Goal: Check status: Check status

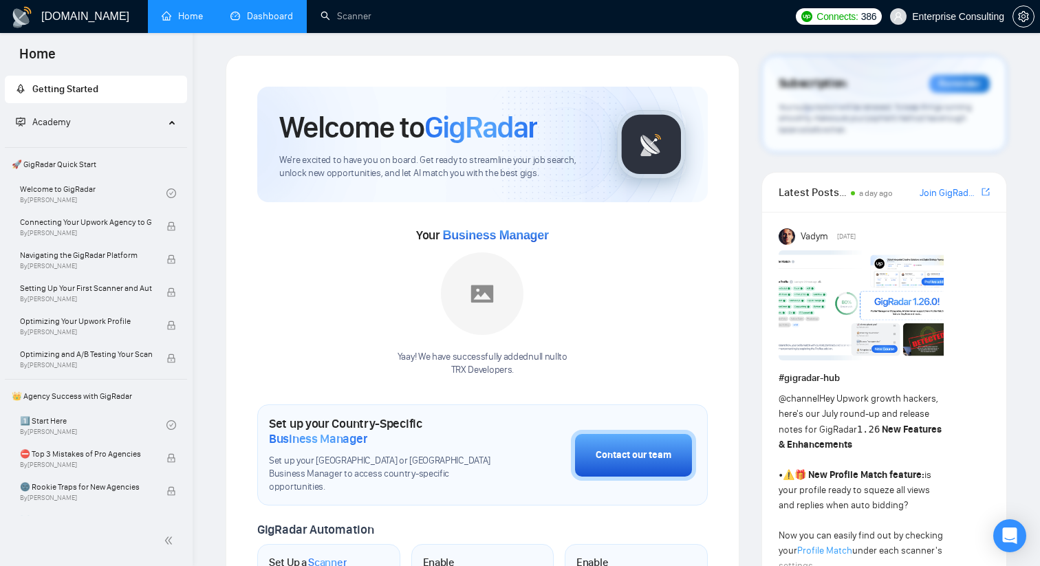
click at [255, 21] on link "Dashboard" at bounding box center [261, 16] width 63 height 12
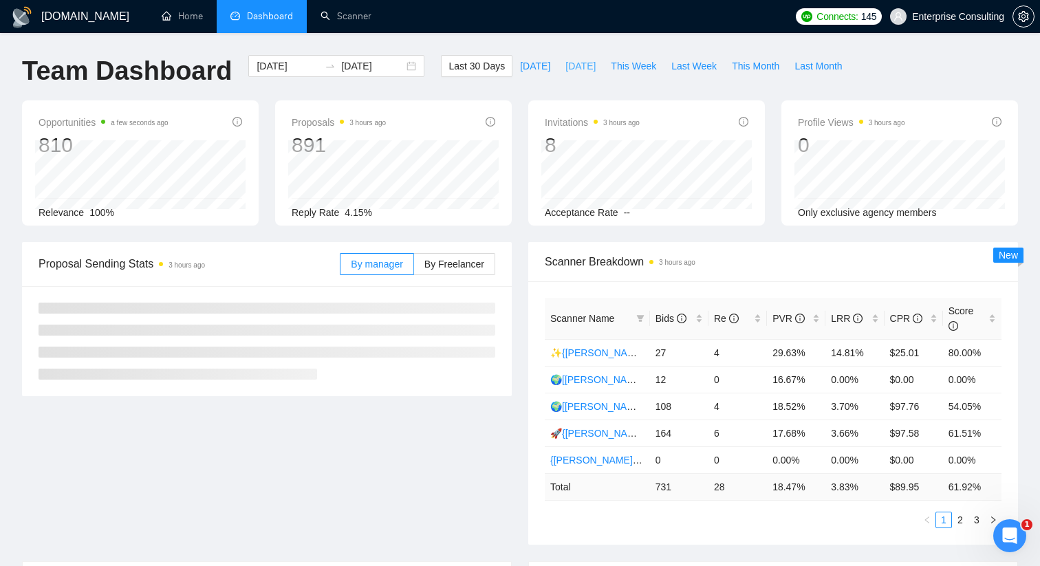
click at [578, 65] on span "[DATE]" at bounding box center [580, 65] width 30 height 15
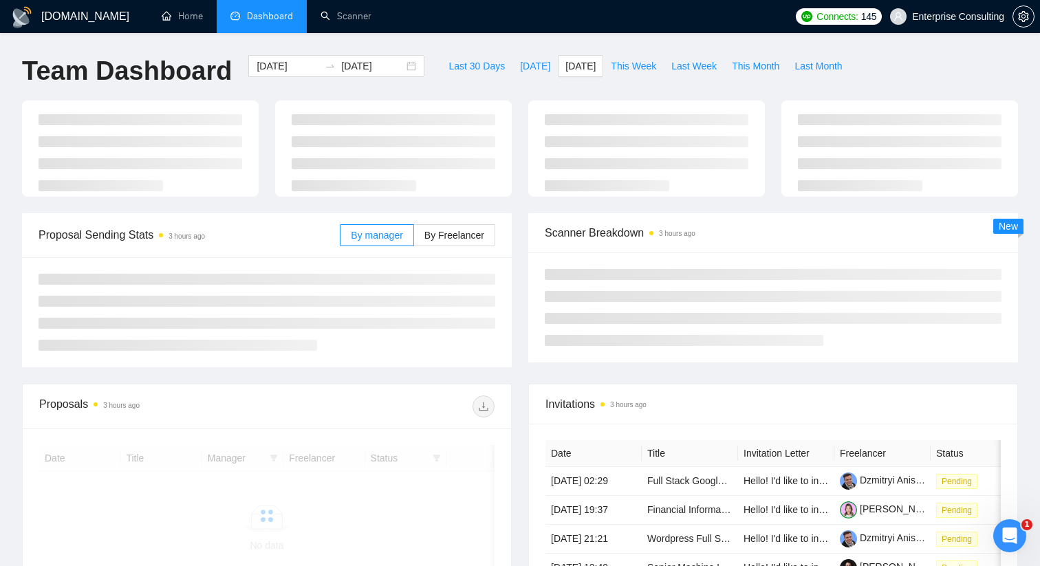
type input "[DATE]"
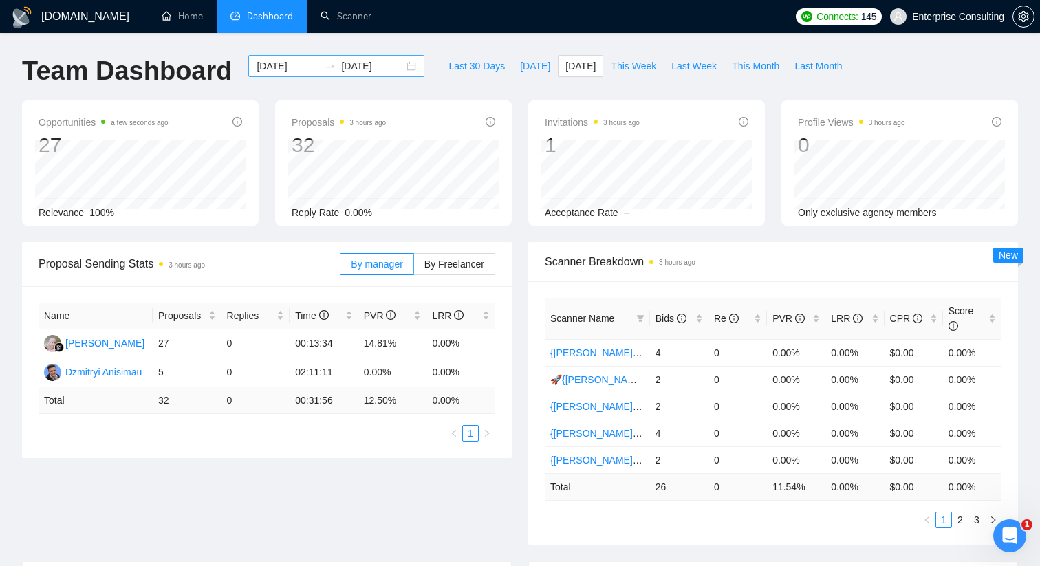
click at [402, 65] on div "[DATE] [DATE]" at bounding box center [336, 66] width 176 height 22
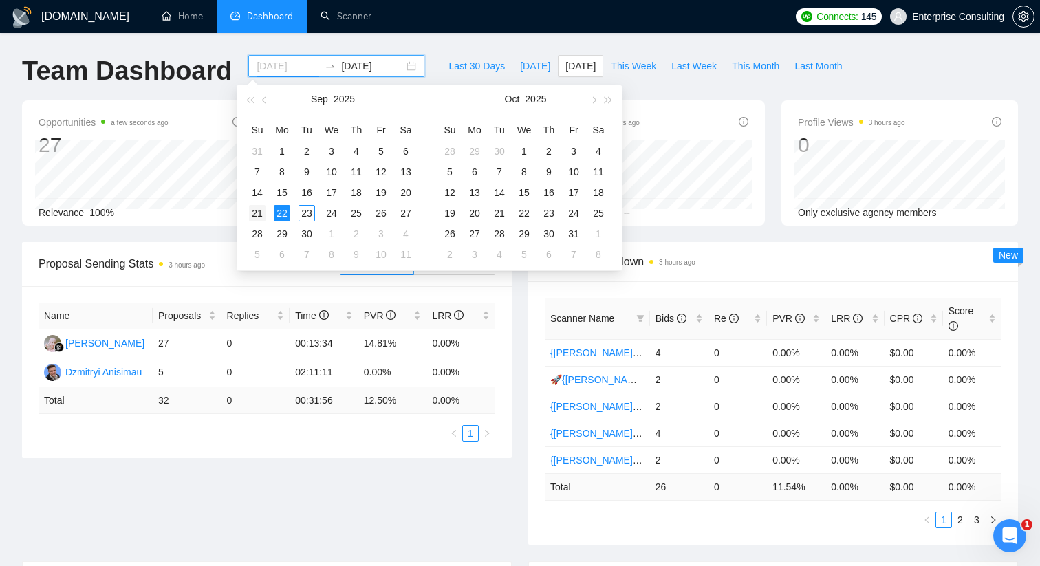
type input "[DATE]"
click at [261, 216] on div "21" at bounding box center [257, 213] width 17 height 17
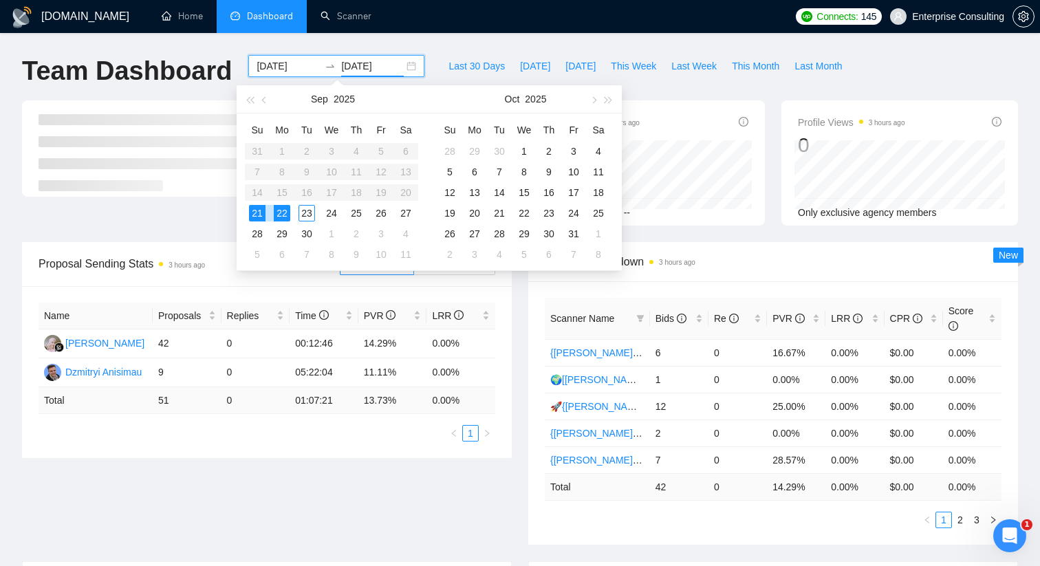
click at [261, 216] on div "21" at bounding box center [257, 213] width 17 height 17
type input "[DATE]"
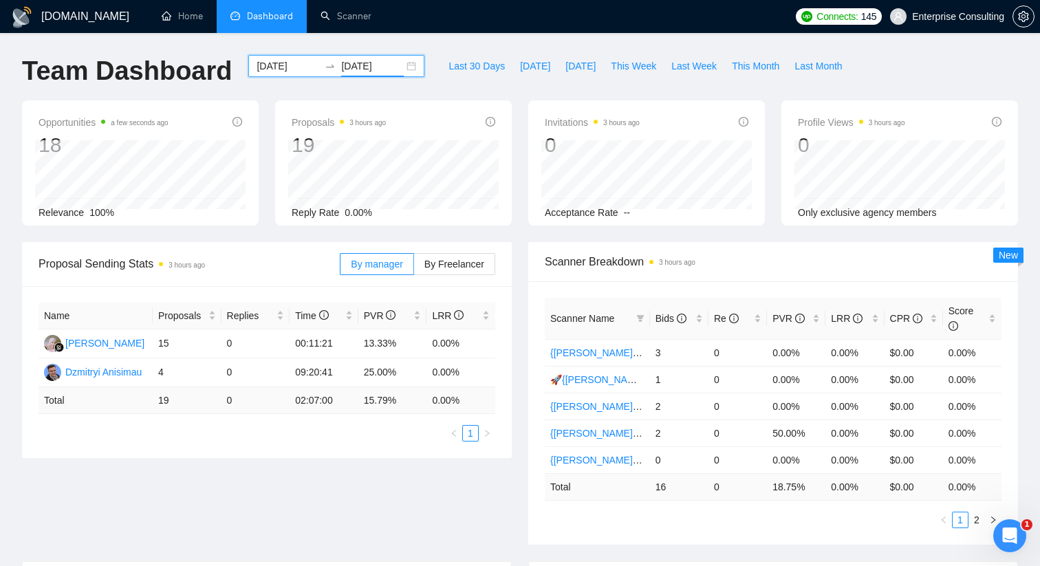
click at [396, 67] on div "[DATE] [DATE]" at bounding box center [336, 66] width 176 height 22
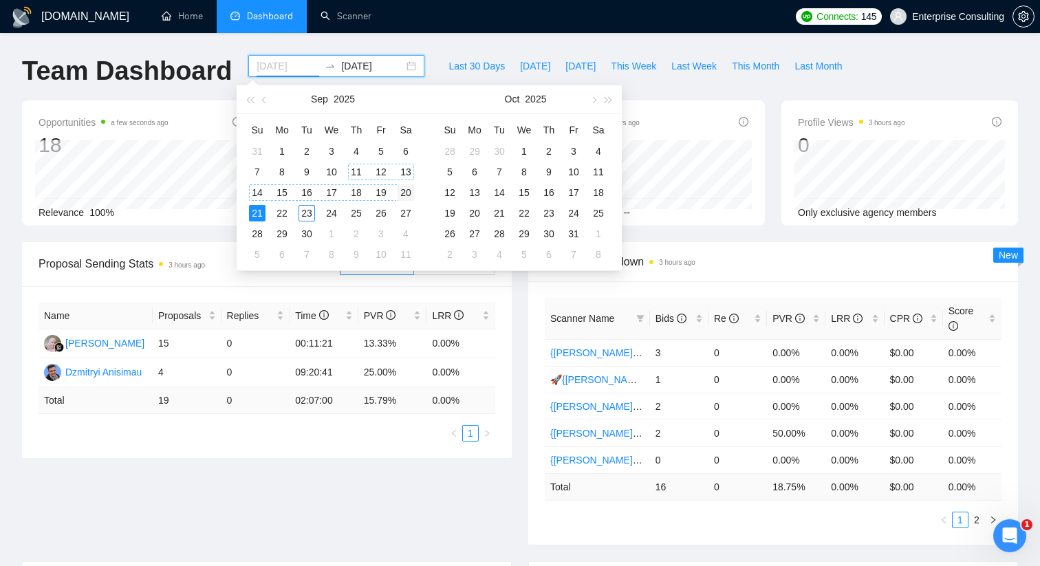
type input "[DATE]"
click at [404, 192] on div "20" at bounding box center [406, 192] width 17 height 17
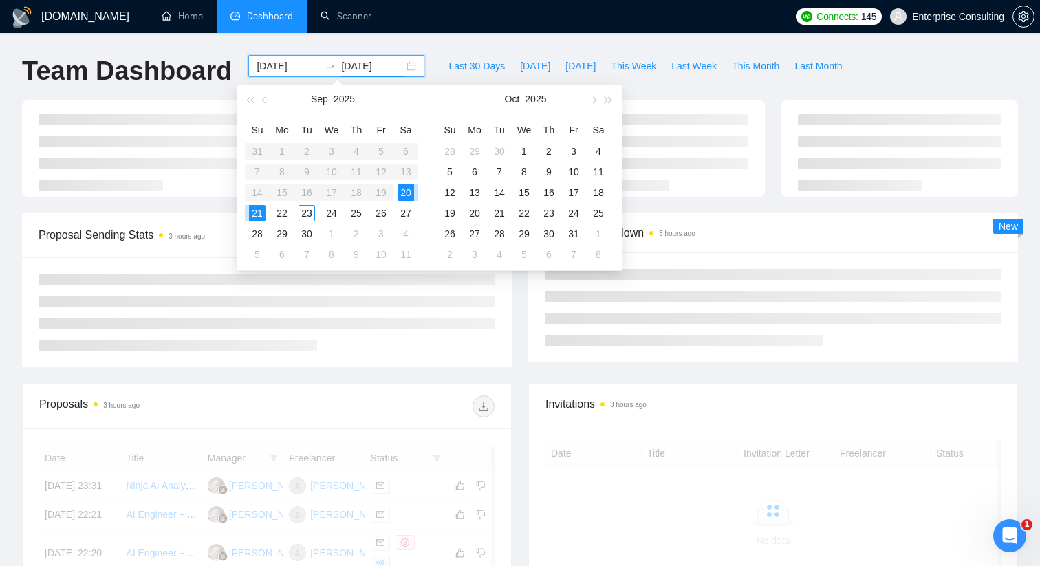
click at [404, 192] on div "20" at bounding box center [406, 192] width 17 height 17
type input "[DATE]"
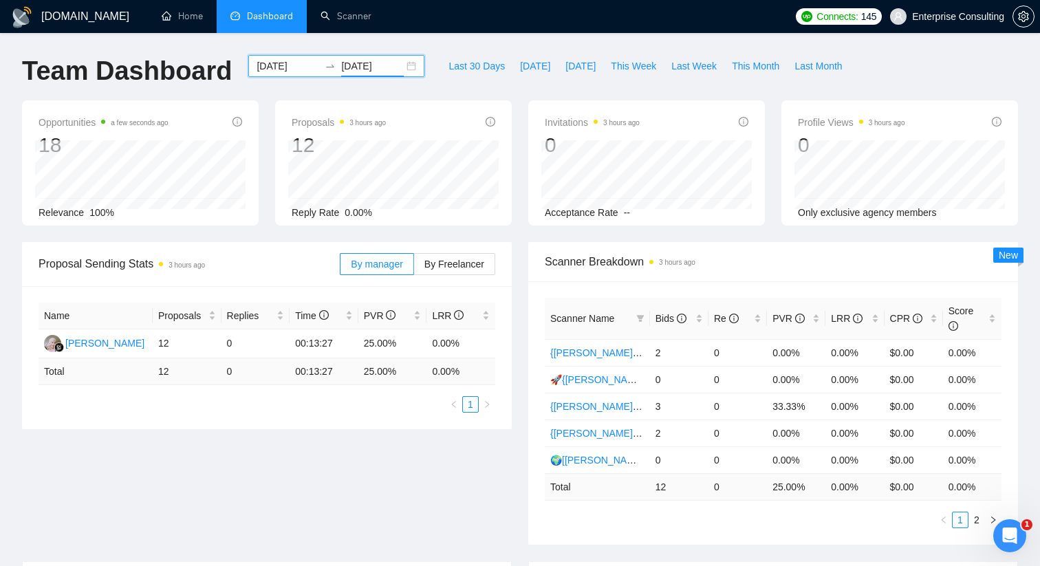
click at [401, 63] on div "[DATE] [DATE]" at bounding box center [336, 66] width 176 height 22
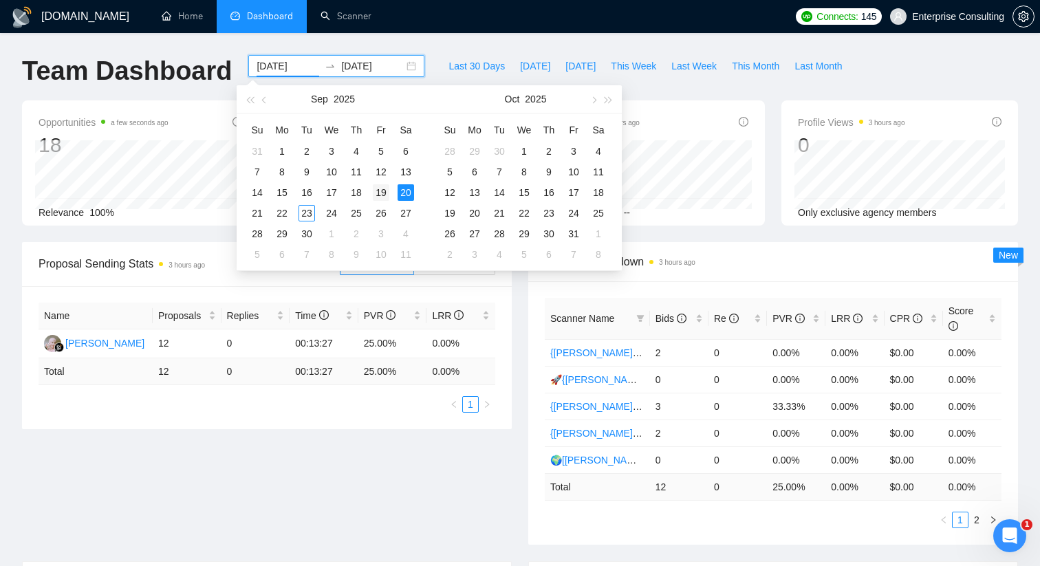
type input "[DATE]"
click at [382, 193] on div "19" at bounding box center [381, 192] width 17 height 17
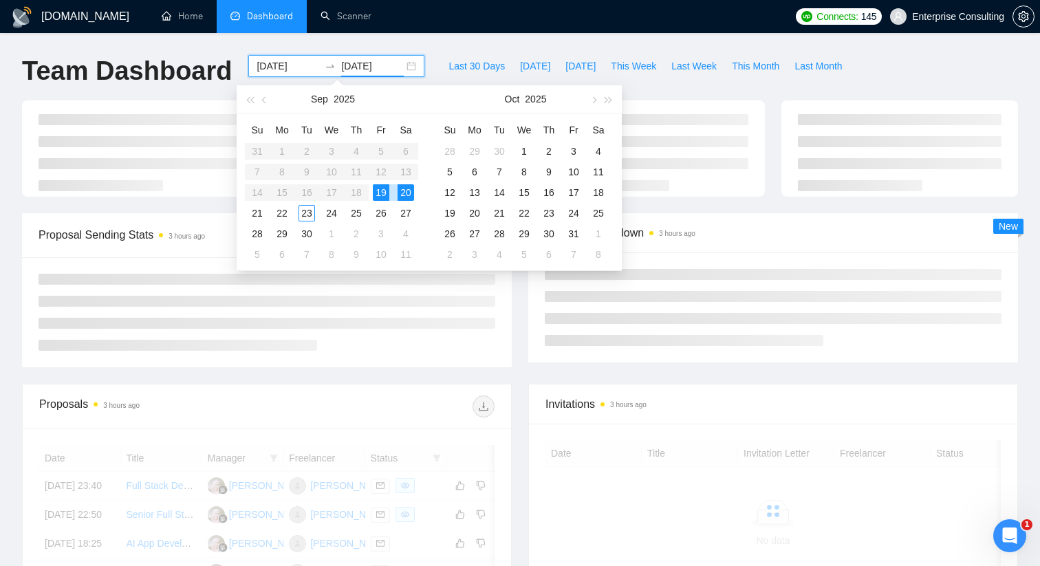
click at [382, 193] on div "19" at bounding box center [381, 192] width 17 height 17
type input "[DATE]"
